Goal: Task Accomplishment & Management: Complete application form

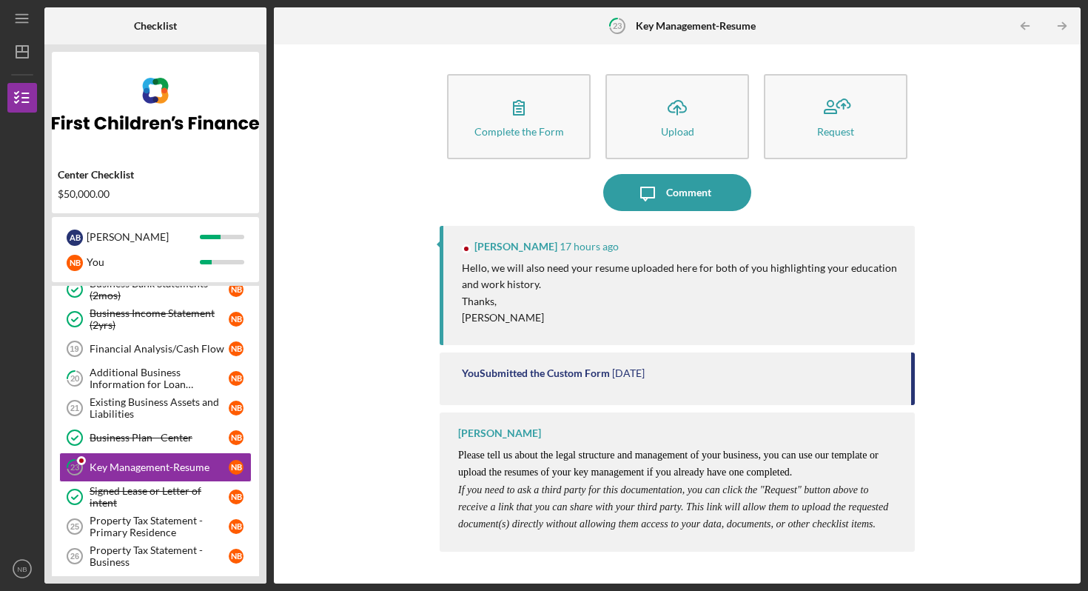
scroll to position [234, 0]
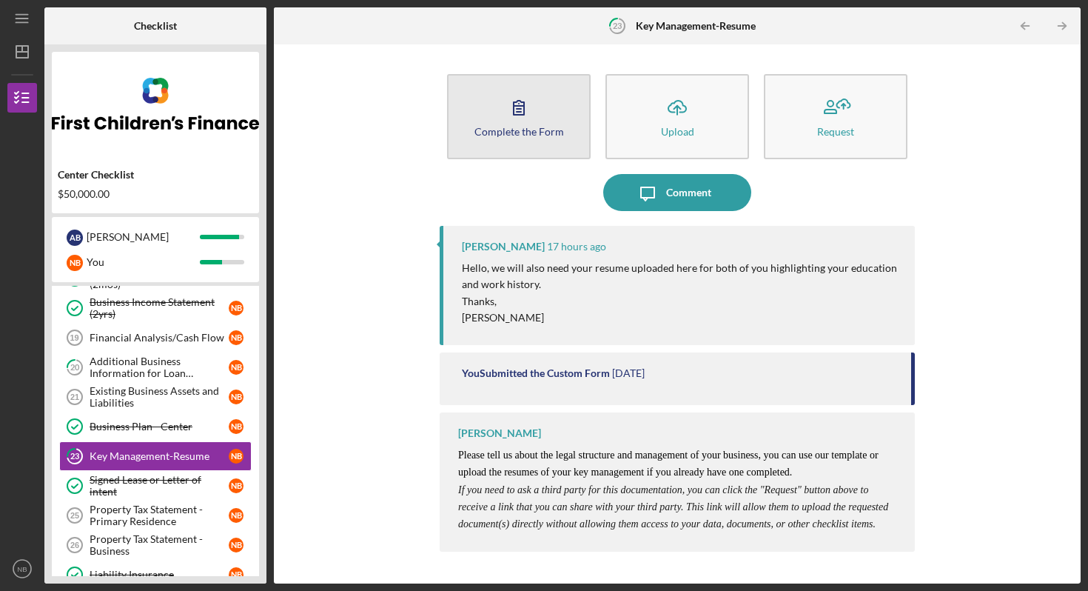
click at [550, 126] on div "Complete the Form" at bounding box center [520, 131] width 90 height 11
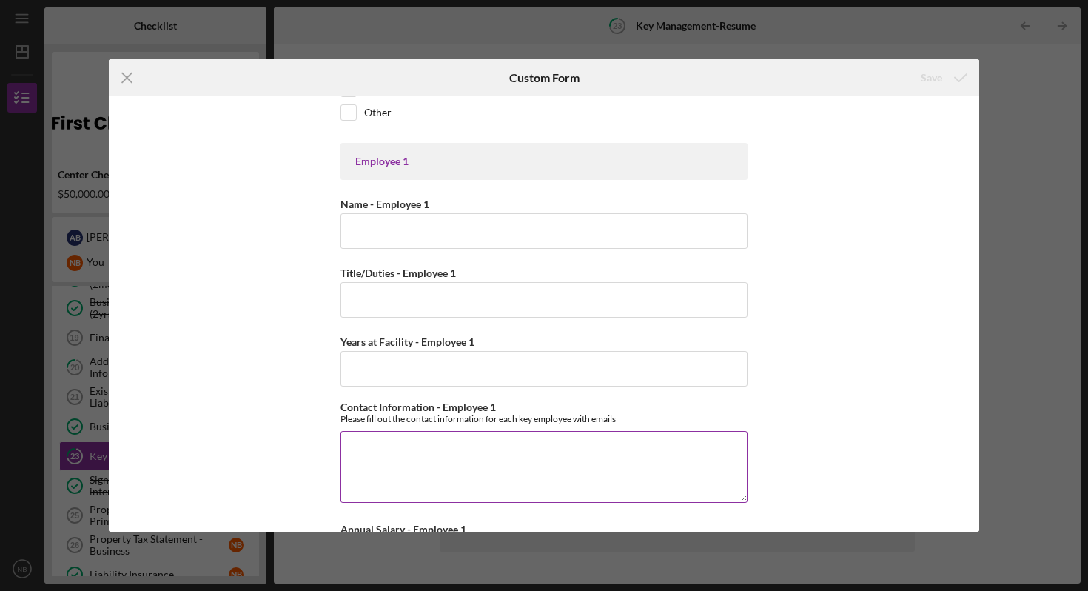
scroll to position [360, 0]
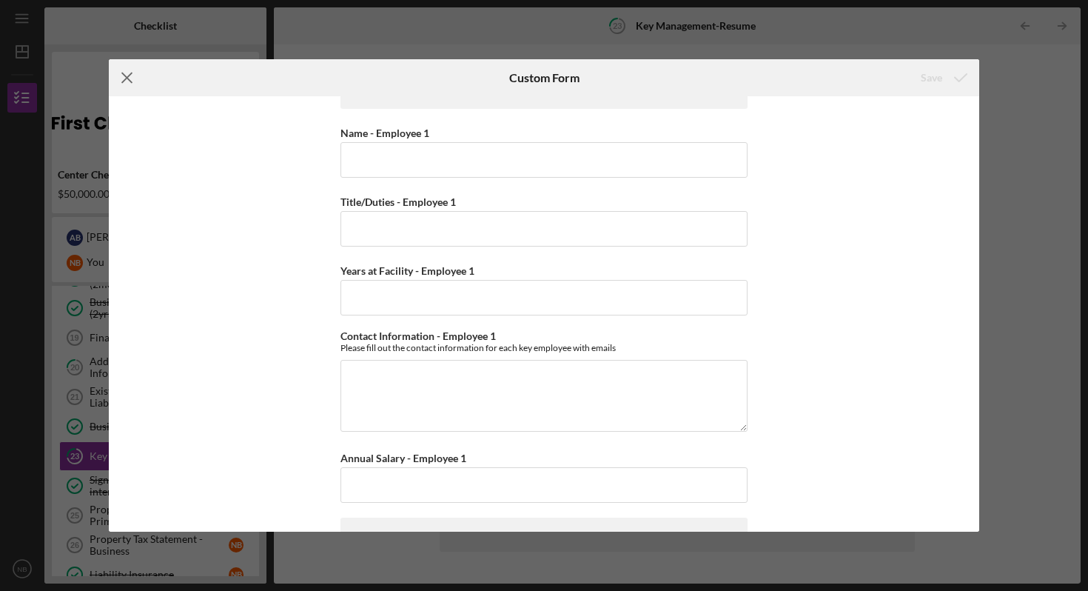
click at [133, 76] on icon "Icon/Menu Close" at bounding box center [127, 77] width 37 height 37
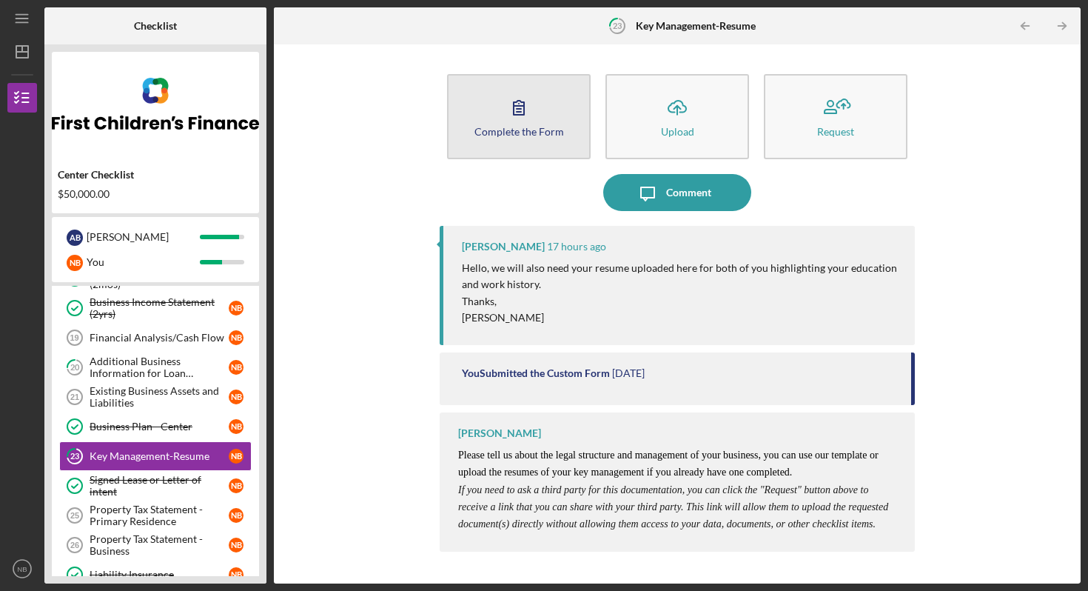
click at [543, 134] on div "Complete the Form" at bounding box center [520, 131] width 90 height 11
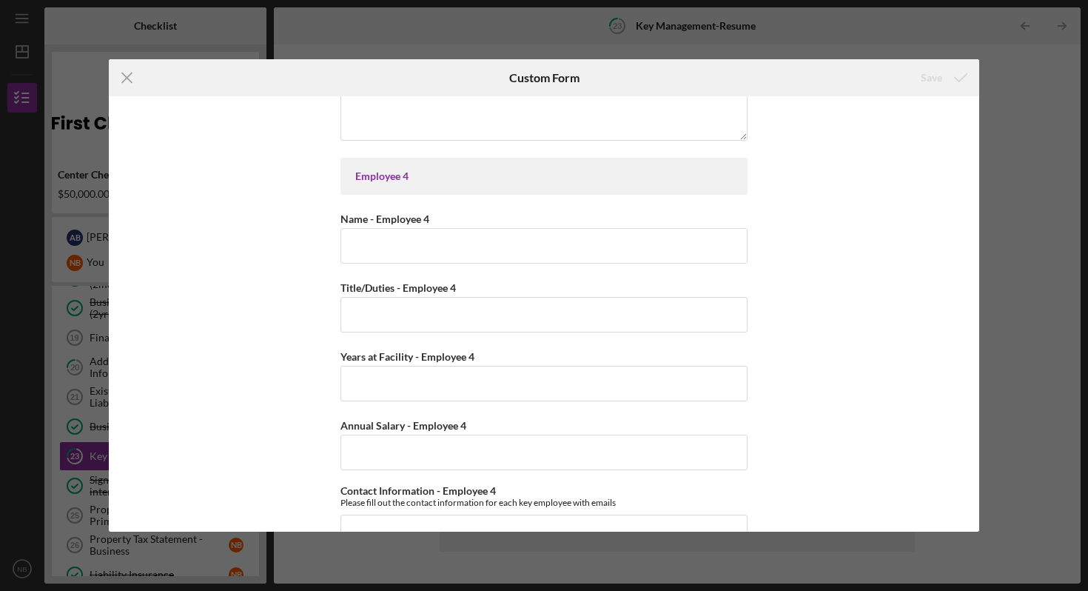
scroll to position [1688, 0]
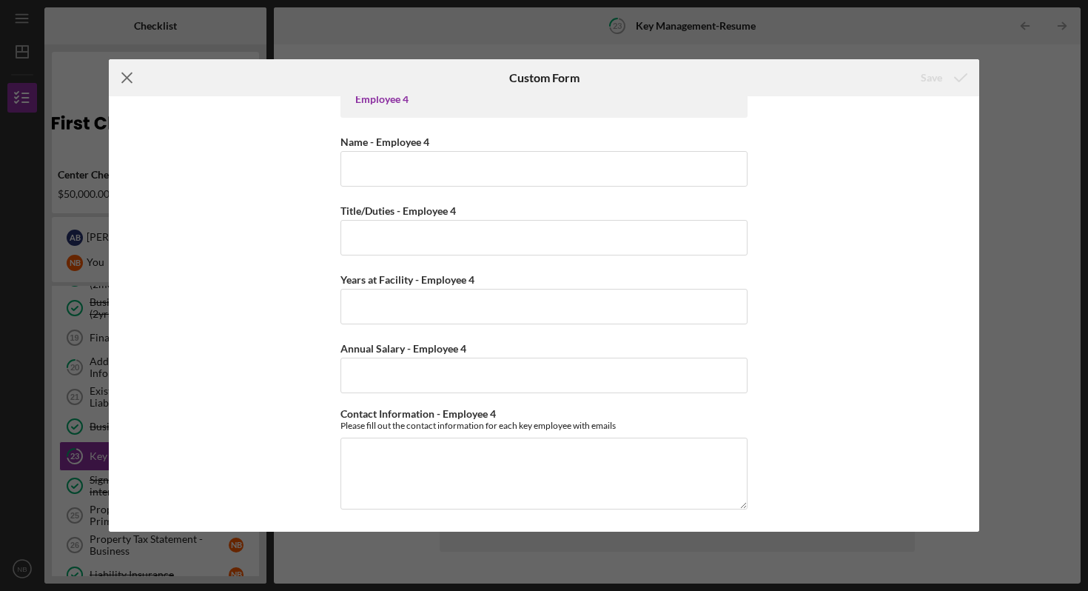
click at [127, 79] on icon "Icon/Menu Close" at bounding box center [127, 77] width 37 height 37
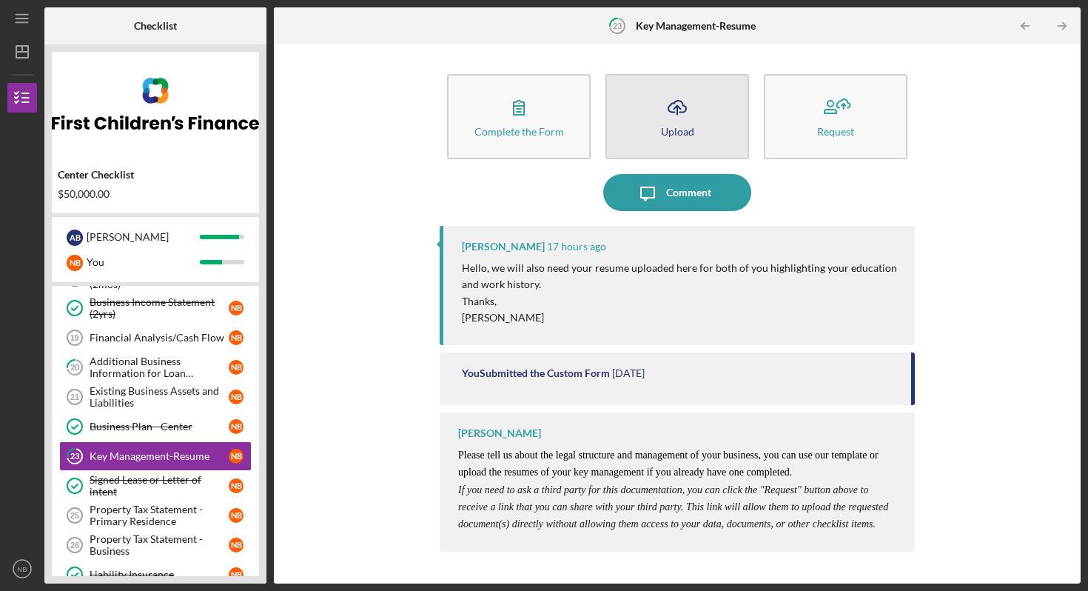
click at [692, 132] on div "Upload" at bounding box center [677, 131] width 33 height 11
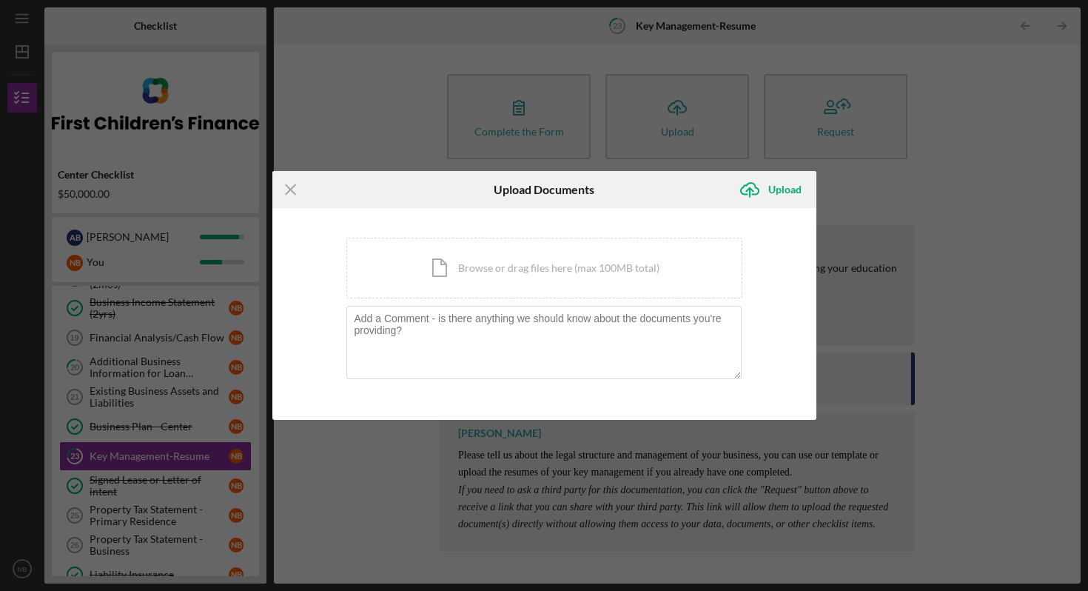
click at [401, 96] on div "Icon/Menu Close Upload Documents Icon/Upload Upload You're uploading documents …" at bounding box center [544, 295] width 1088 height 591
click at [296, 198] on icon "Icon/Menu Close" at bounding box center [290, 189] width 37 height 37
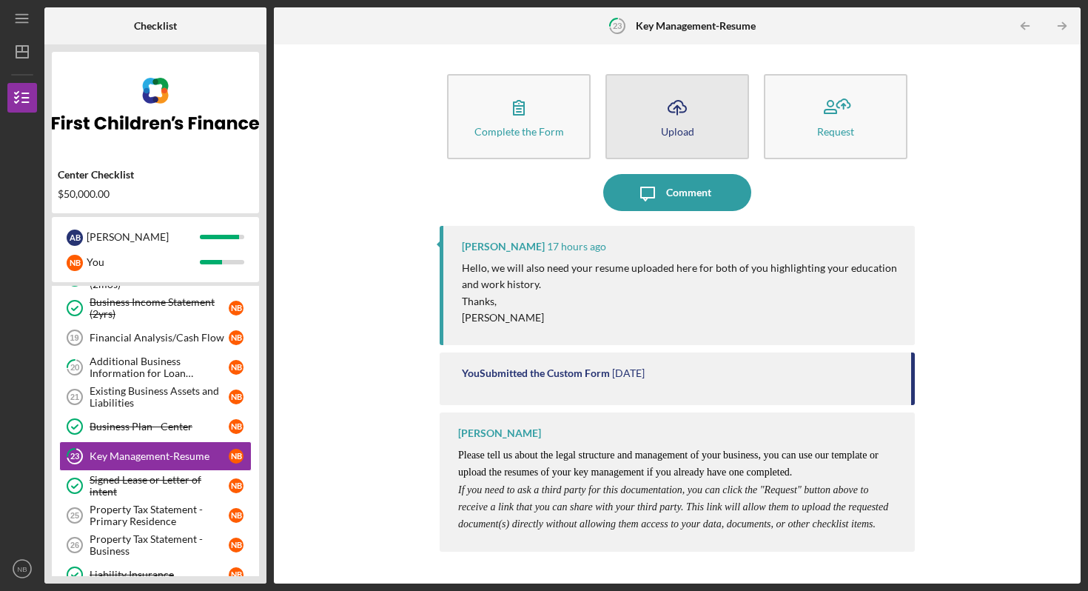
click at [693, 132] on button "Icon/Upload Upload" at bounding box center [678, 116] width 144 height 85
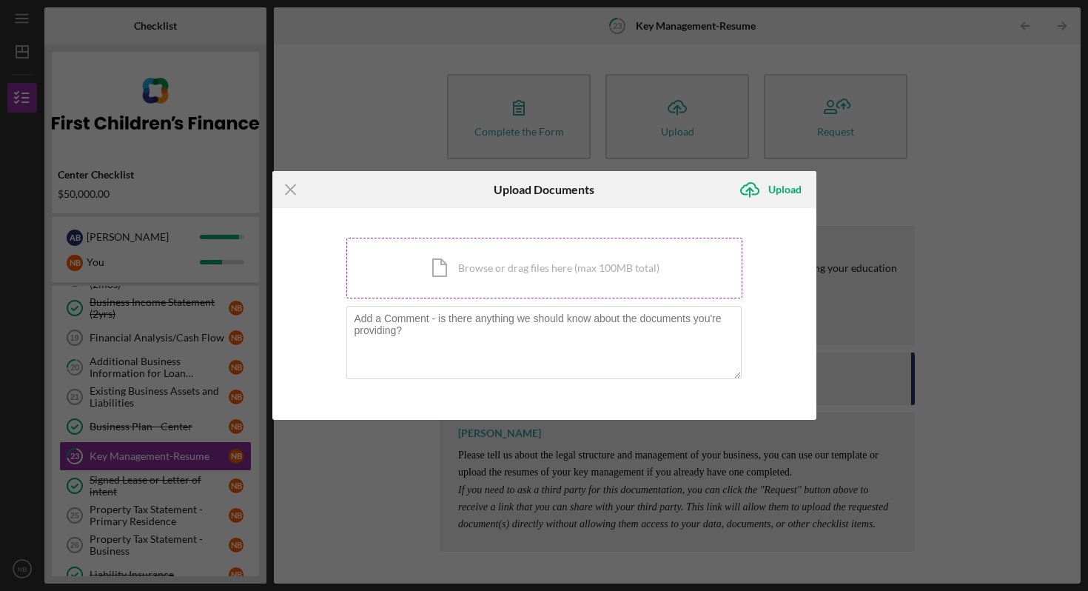
click at [515, 261] on div "Icon/Document Browse or drag files here (max 100MB total) Tap to choose files o…" at bounding box center [545, 268] width 396 height 61
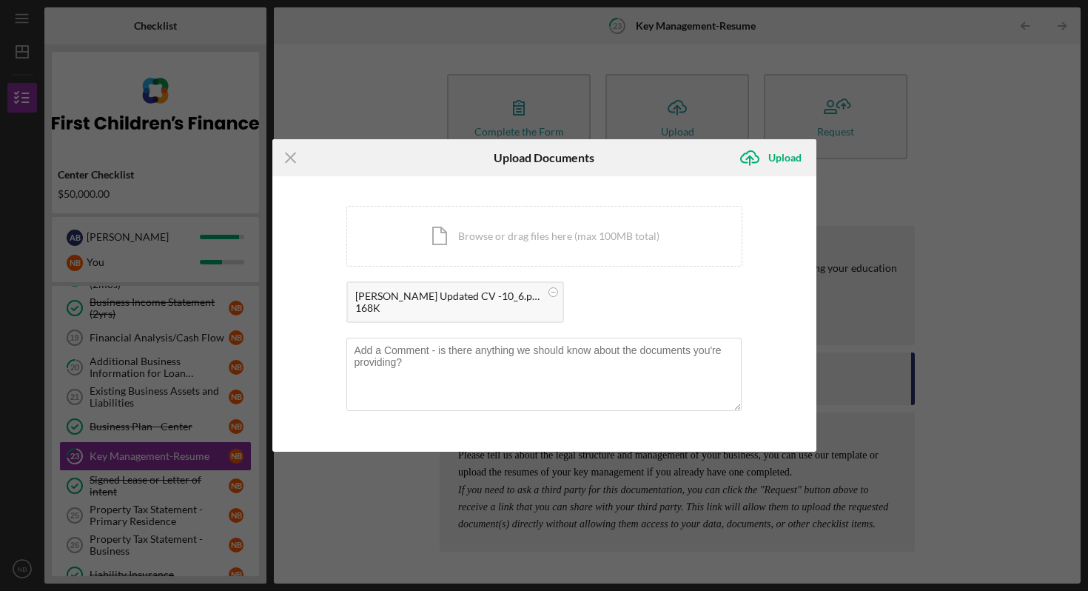
click at [796, 261] on div "You're uploading documents related to Key Management-Resume . Icon/Document Bro…" at bounding box center [544, 313] width 544 height 275
click at [784, 162] on div "Upload" at bounding box center [785, 158] width 33 height 30
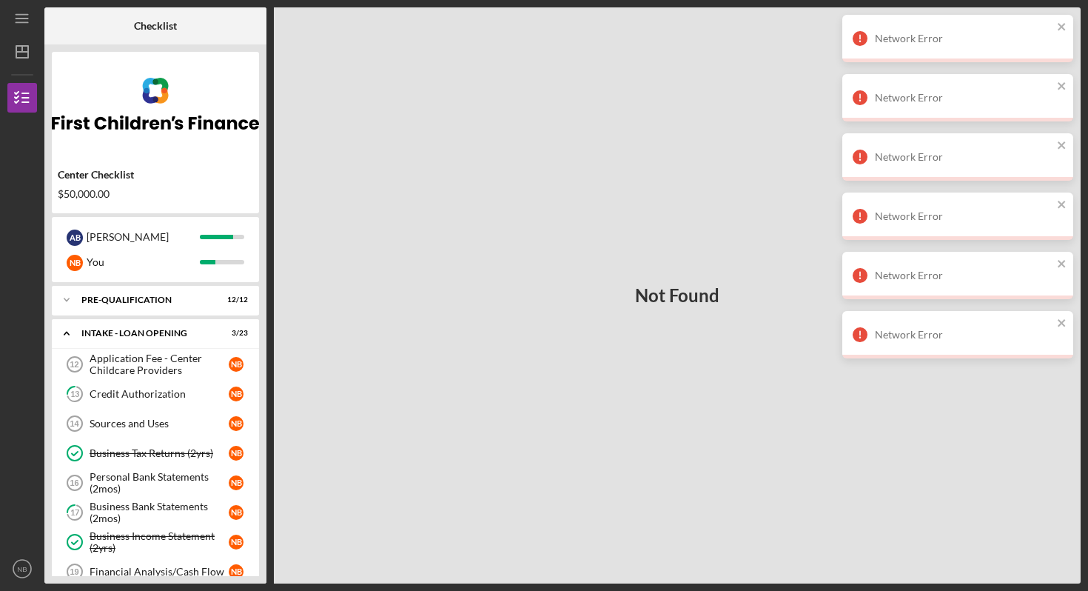
scroll to position [276, 0]
